Goal: Browse casually

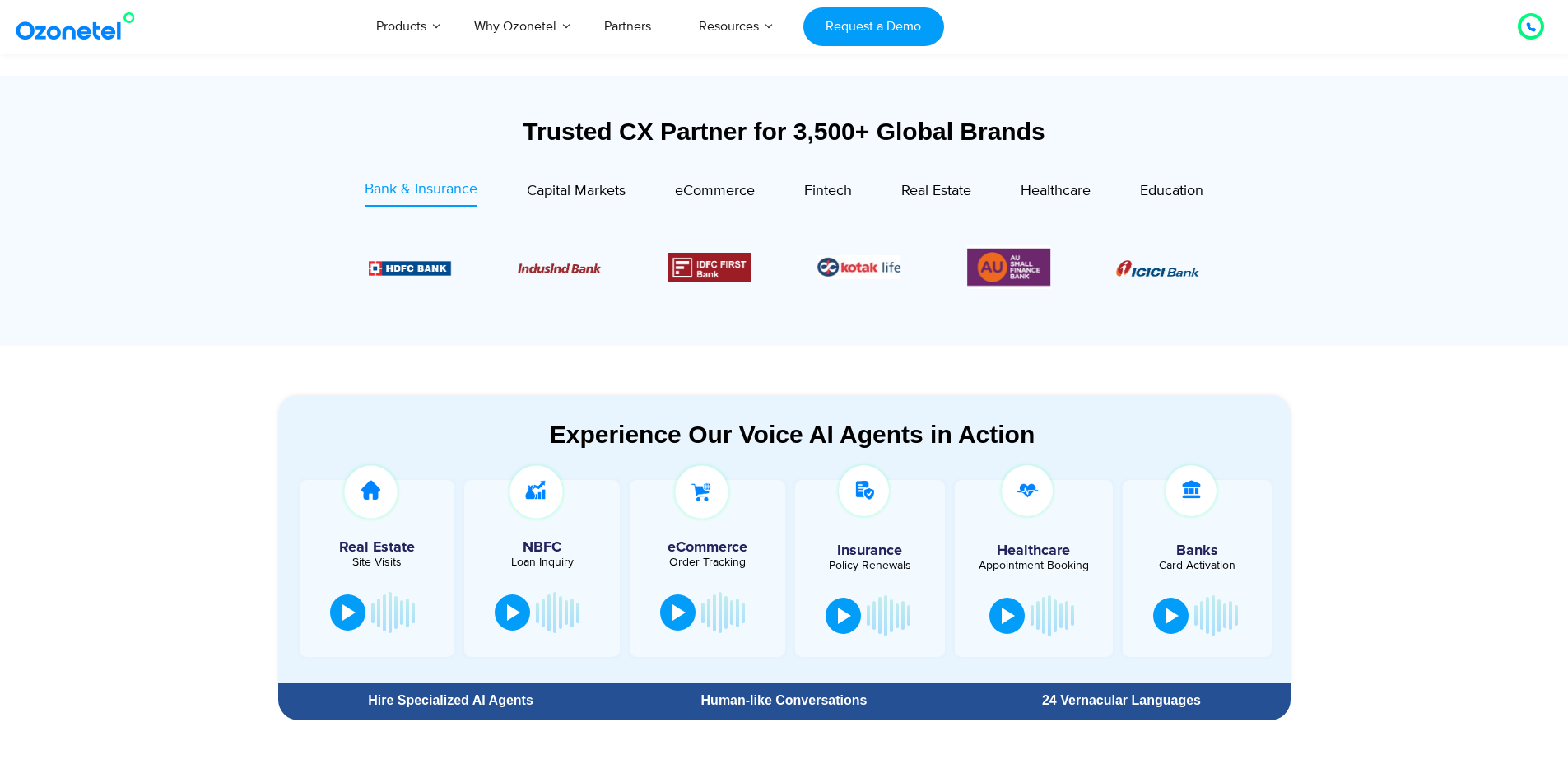
scroll to position [576, 0]
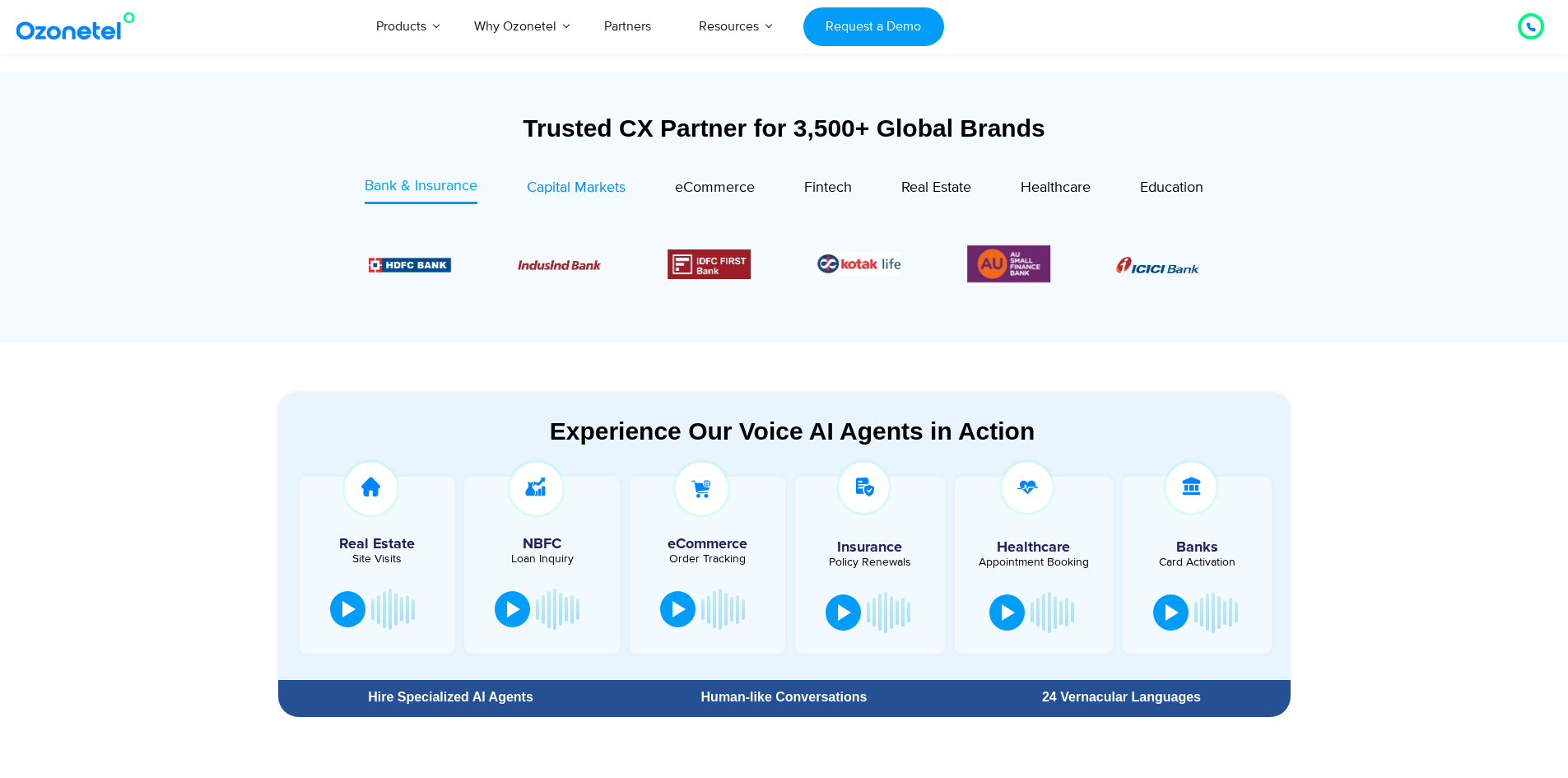
click at [555, 194] on span "Capital Markets" at bounding box center [576, 187] width 99 height 18
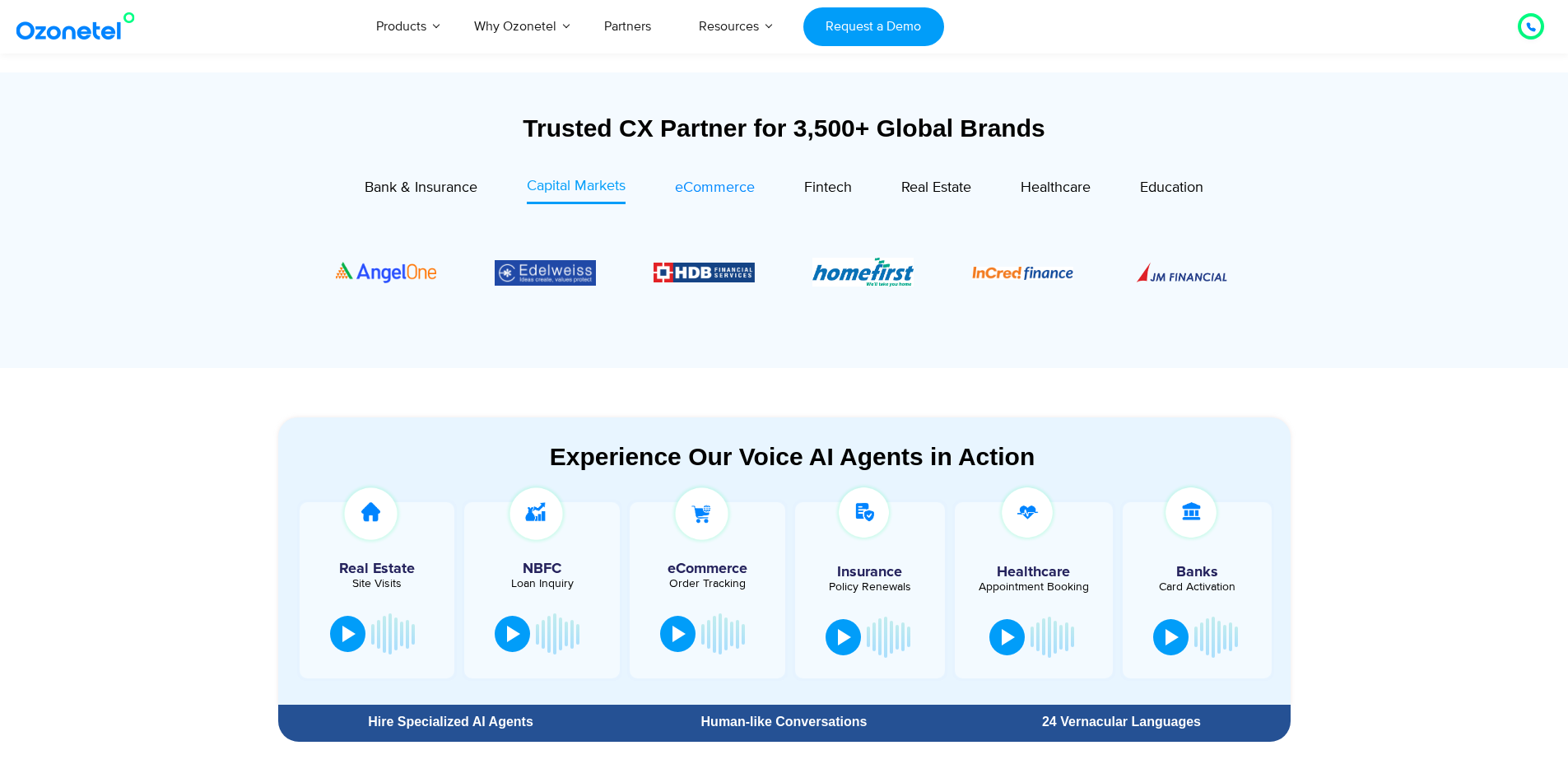
click at [735, 194] on span "eCommerce" at bounding box center [714, 187] width 80 height 18
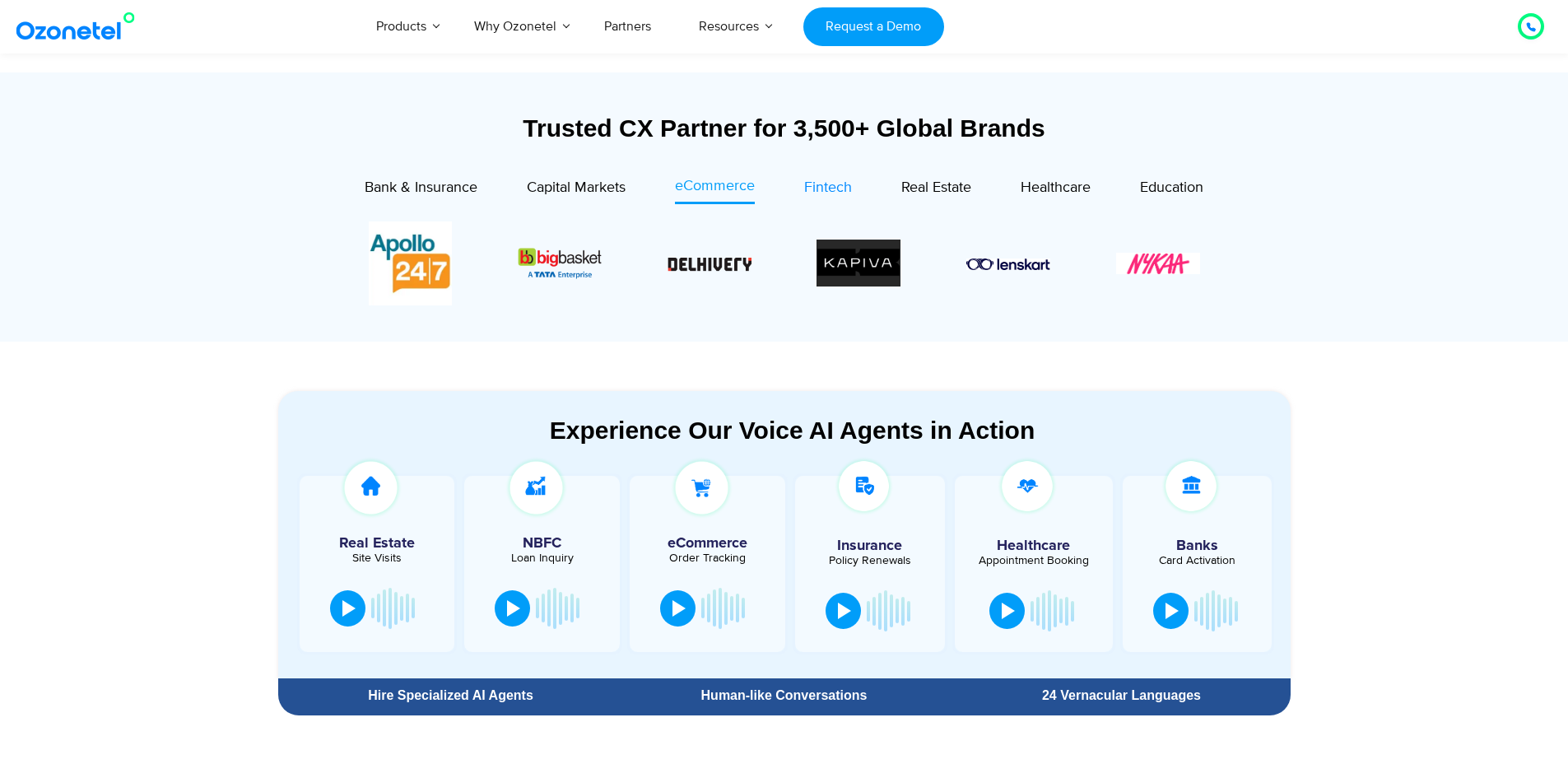
click at [819, 195] on span "Fintech" at bounding box center [828, 187] width 48 height 18
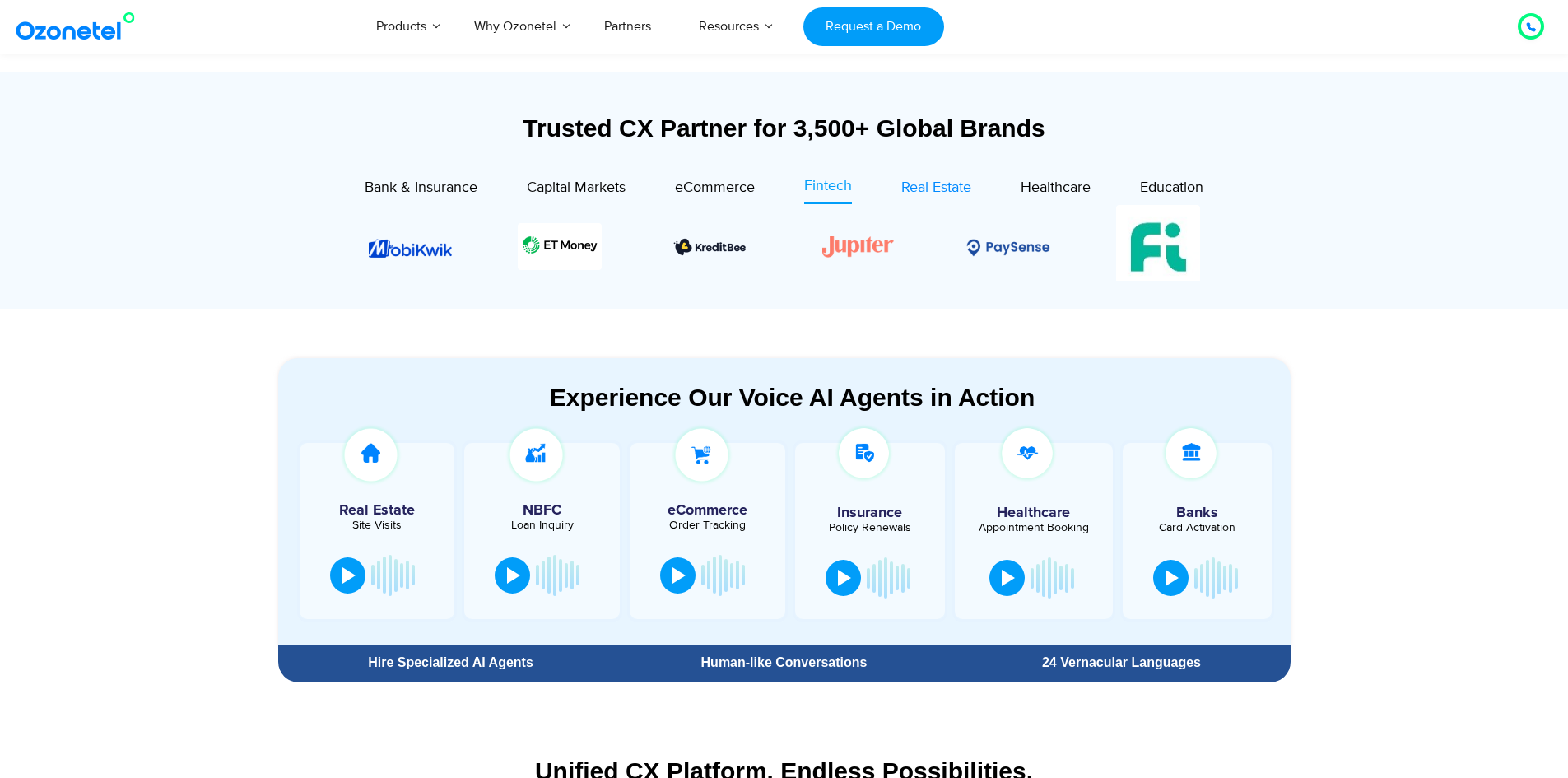
click at [947, 195] on span "Real Estate" at bounding box center [936, 187] width 70 height 18
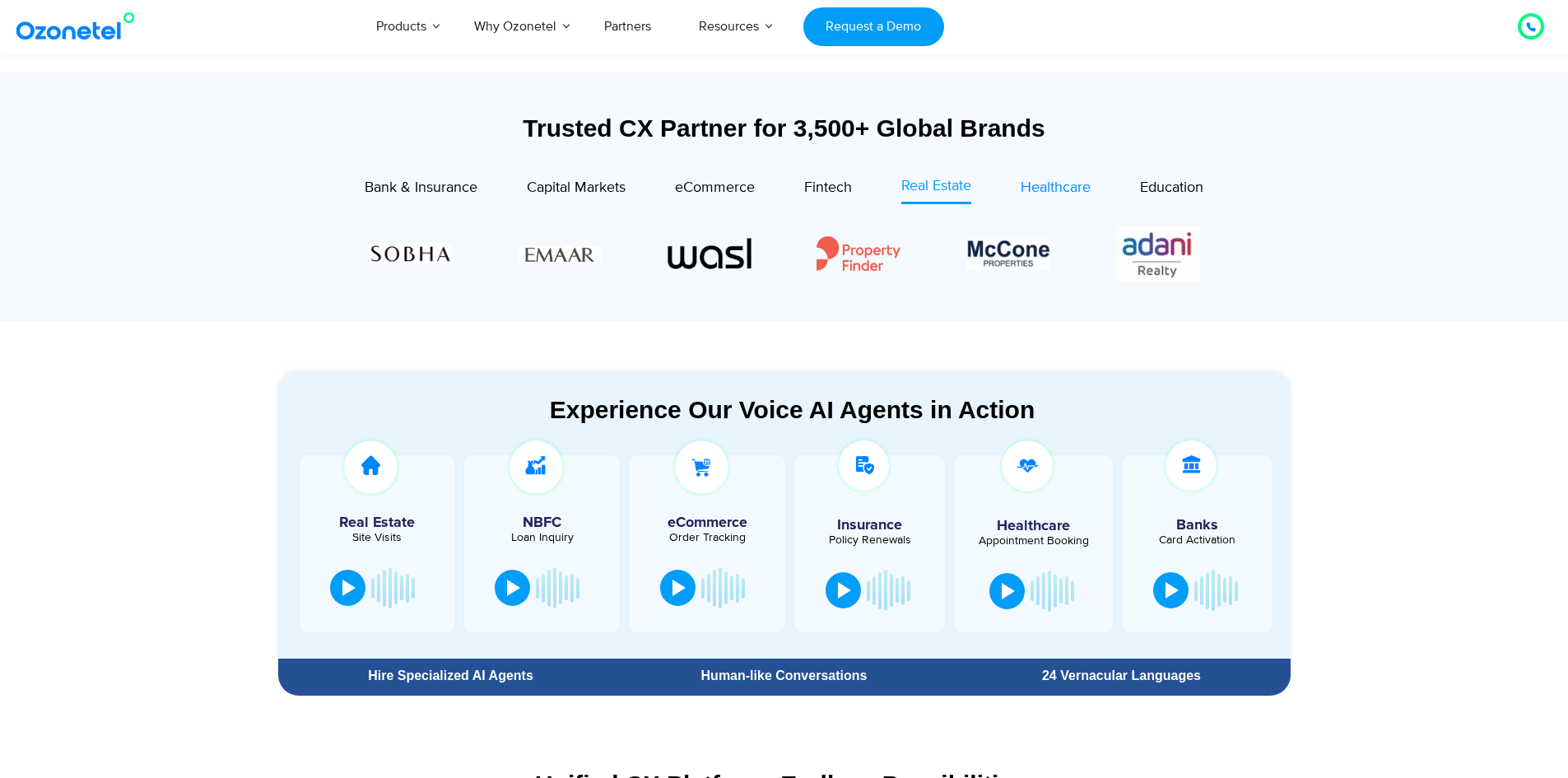
click at [1072, 193] on span "Healthcare" at bounding box center [1055, 187] width 70 height 18
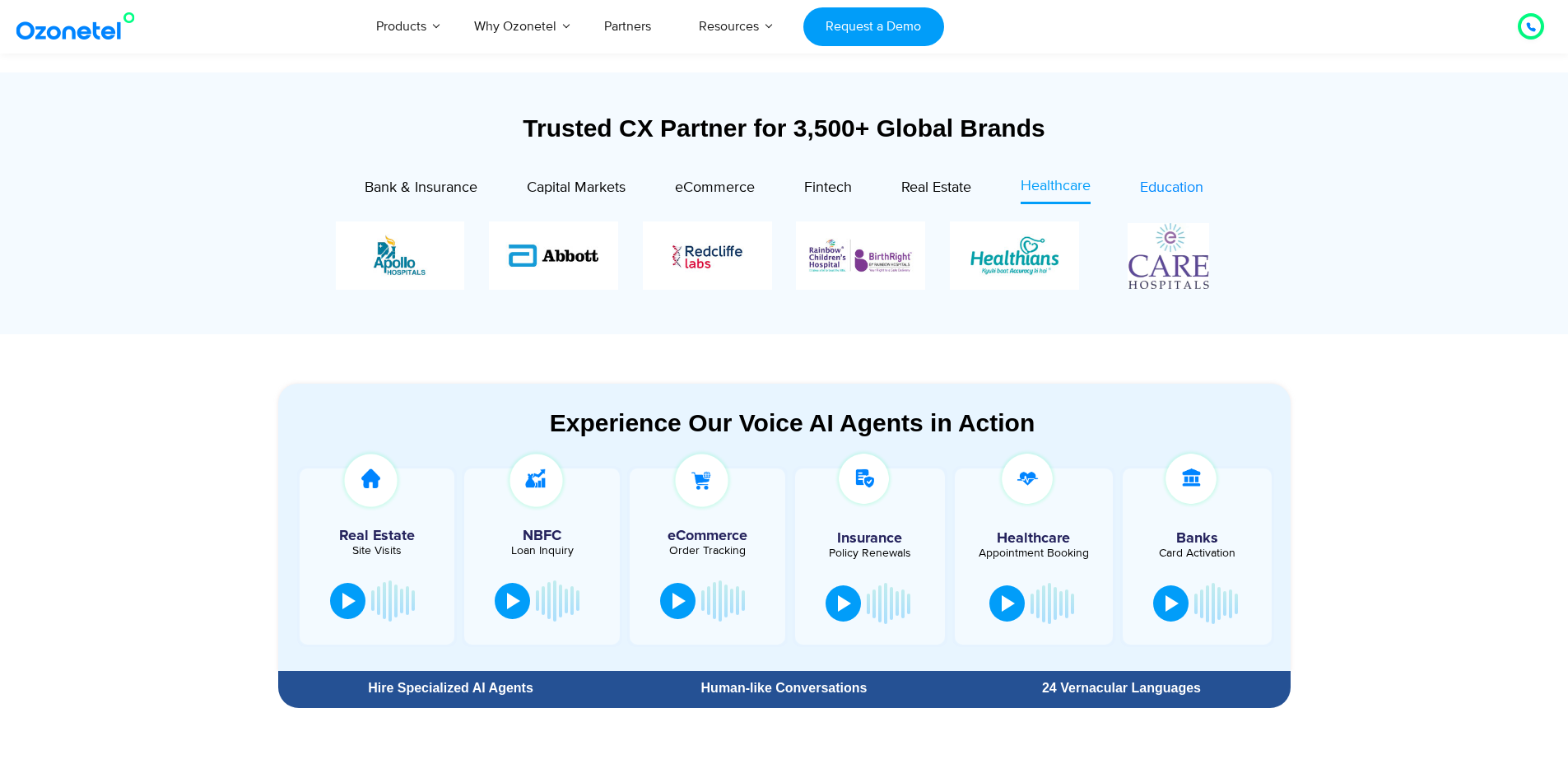
click at [1176, 190] on span "Education" at bounding box center [1172, 187] width 64 height 18
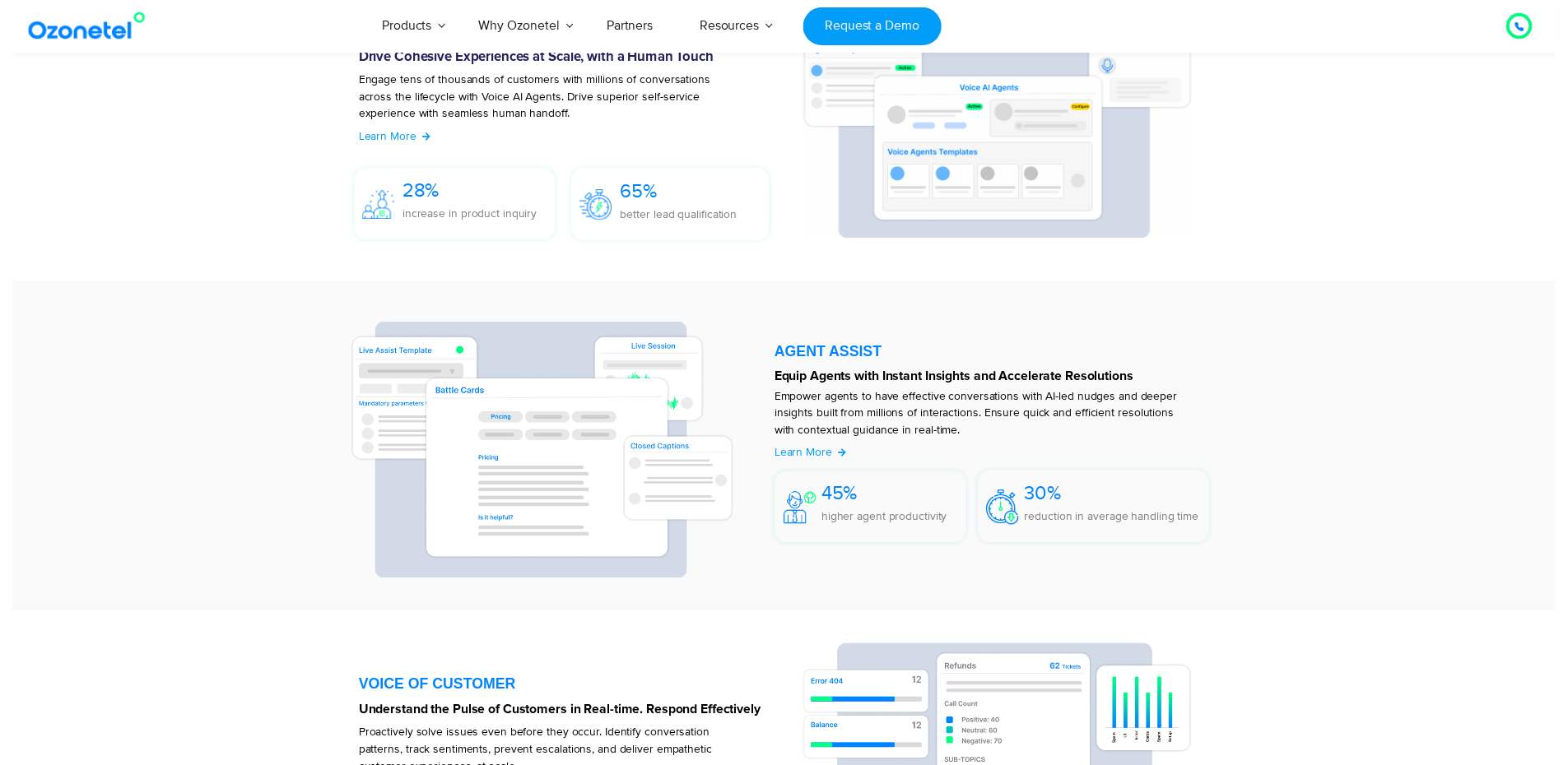
scroll to position [0, 0]
